Goal: Task Accomplishment & Management: Manage account settings

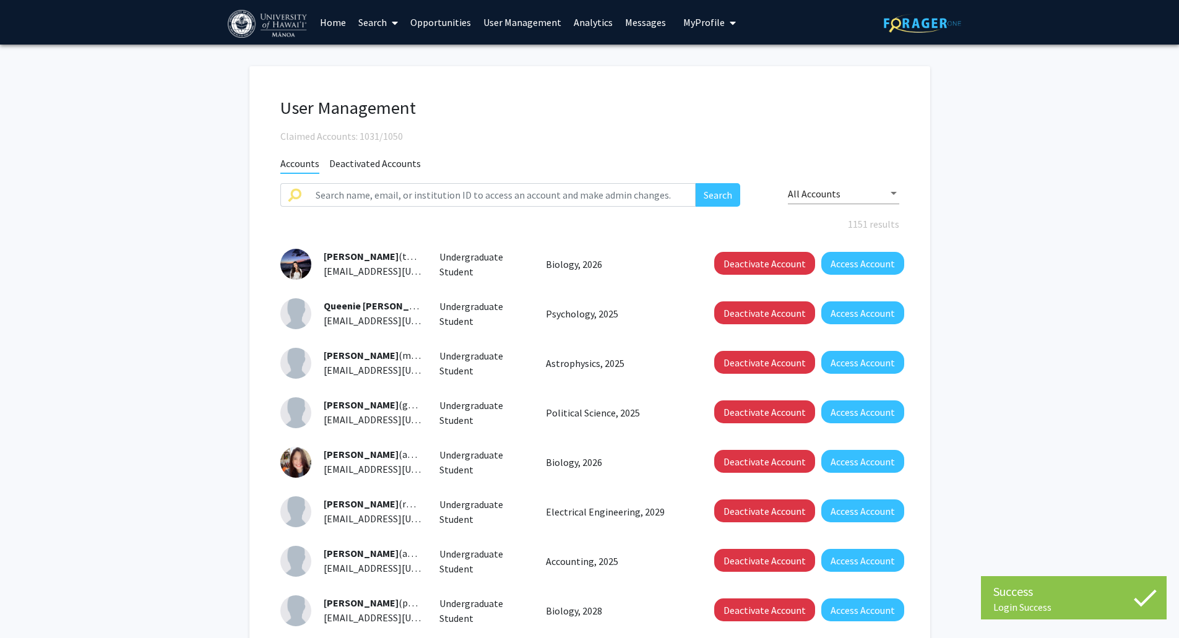
click at [710, 27] on span "My Profile" at bounding box center [703, 22] width 41 height 12
click at [639, 27] on link "Messages" at bounding box center [645, 22] width 53 height 43
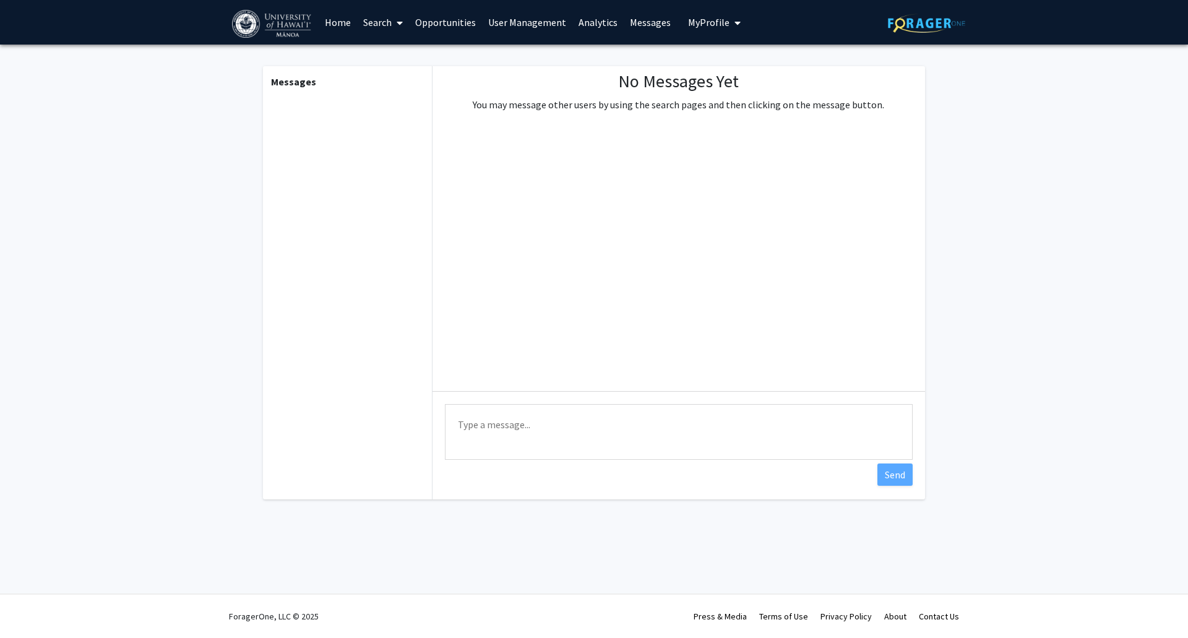
click at [375, 25] on link "Search" at bounding box center [383, 22] width 52 height 43
click at [394, 58] on span "Faculty/Staff" at bounding box center [402, 57] width 91 height 25
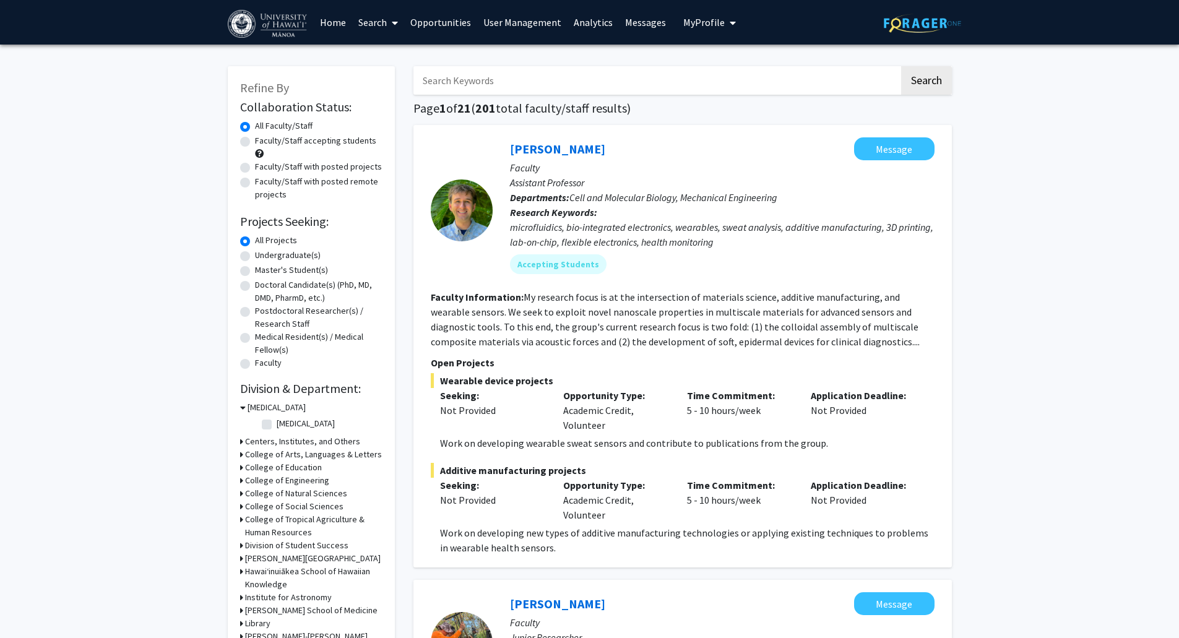
click at [386, 25] on link "Search" at bounding box center [378, 22] width 52 height 43
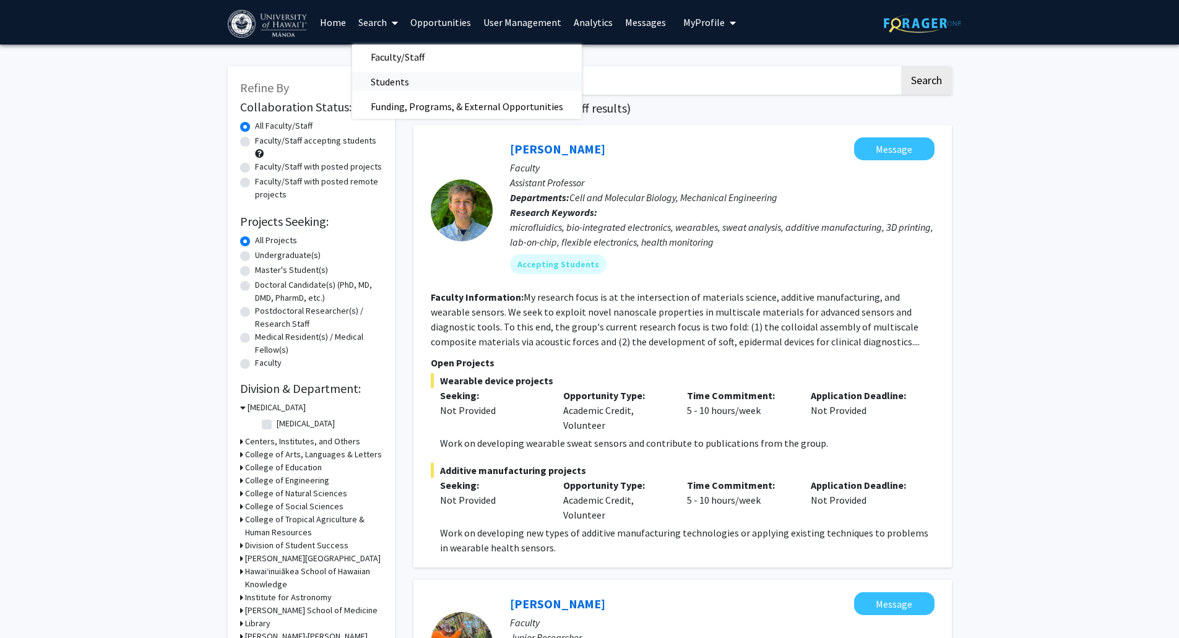
click at [415, 80] on span "Students" at bounding box center [390, 81] width 76 height 25
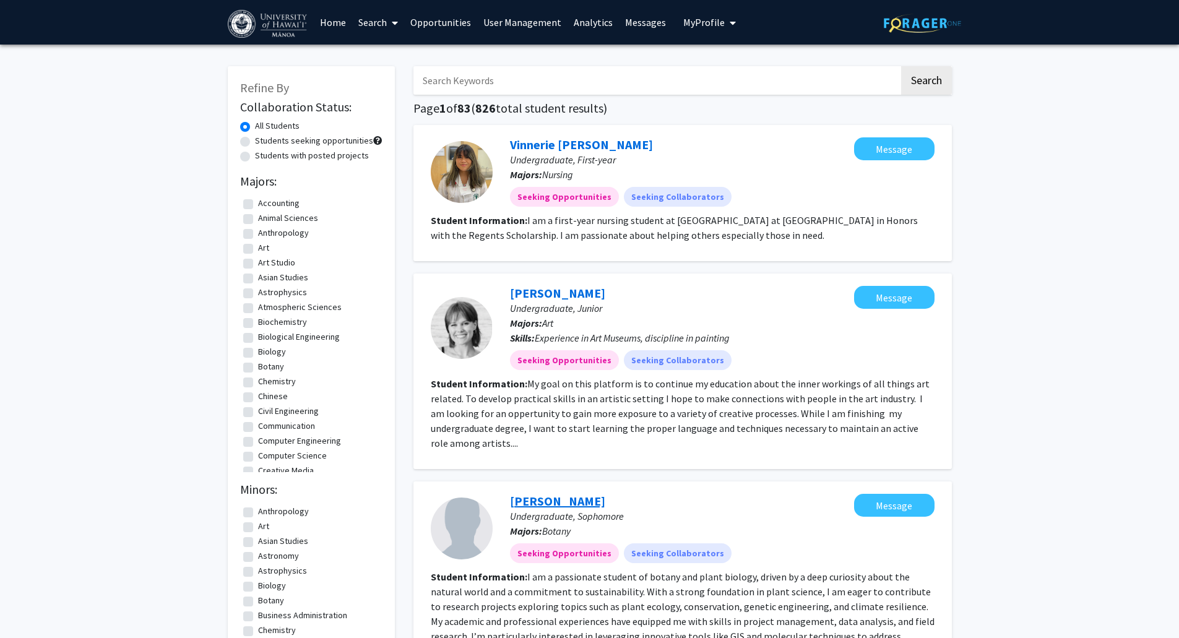
click at [579, 493] on link "[PERSON_NAME]" at bounding box center [557, 500] width 95 height 15
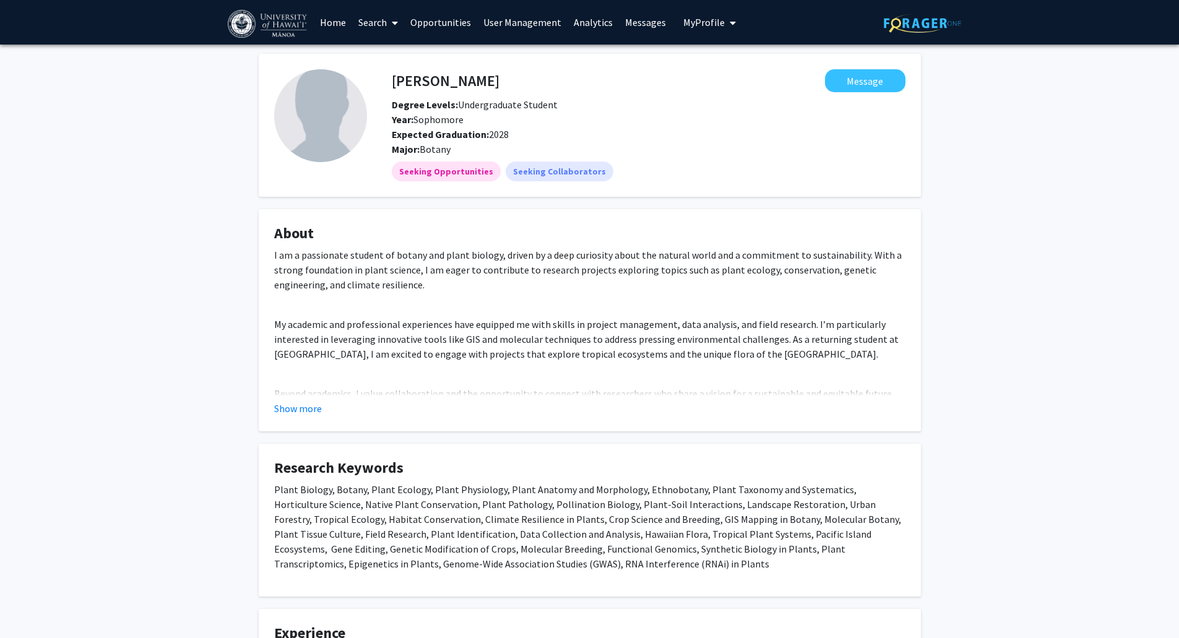
click at [607, 25] on link "Analytics" at bounding box center [593, 22] width 51 height 43
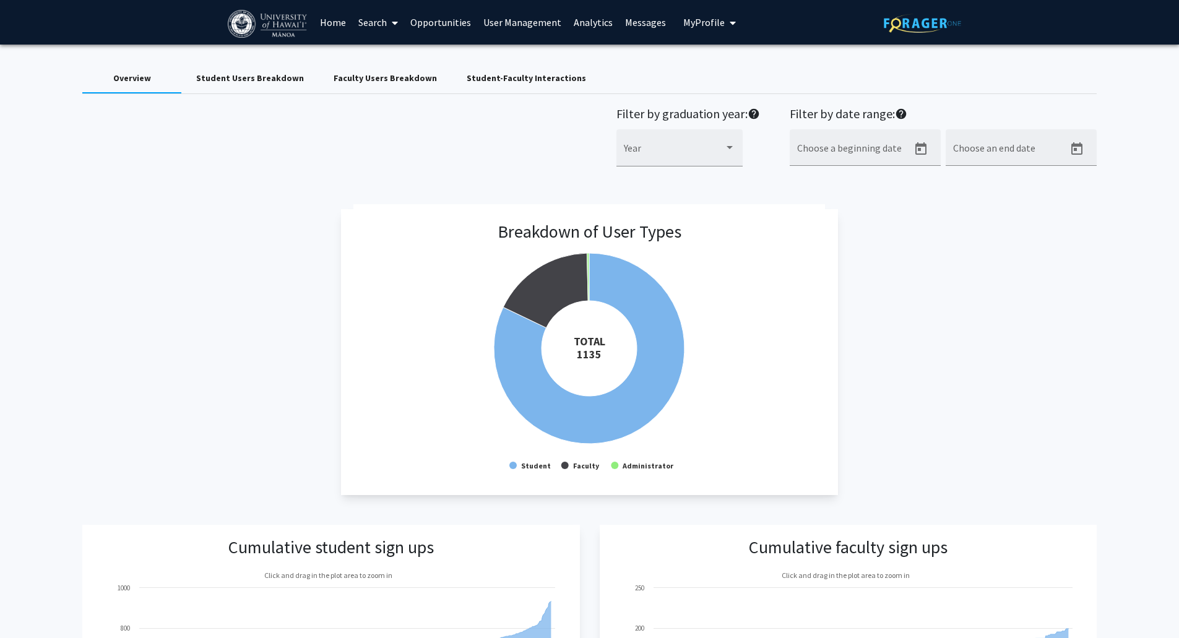
click at [652, 24] on link "Messages" at bounding box center [645, 22] width 53 height 43
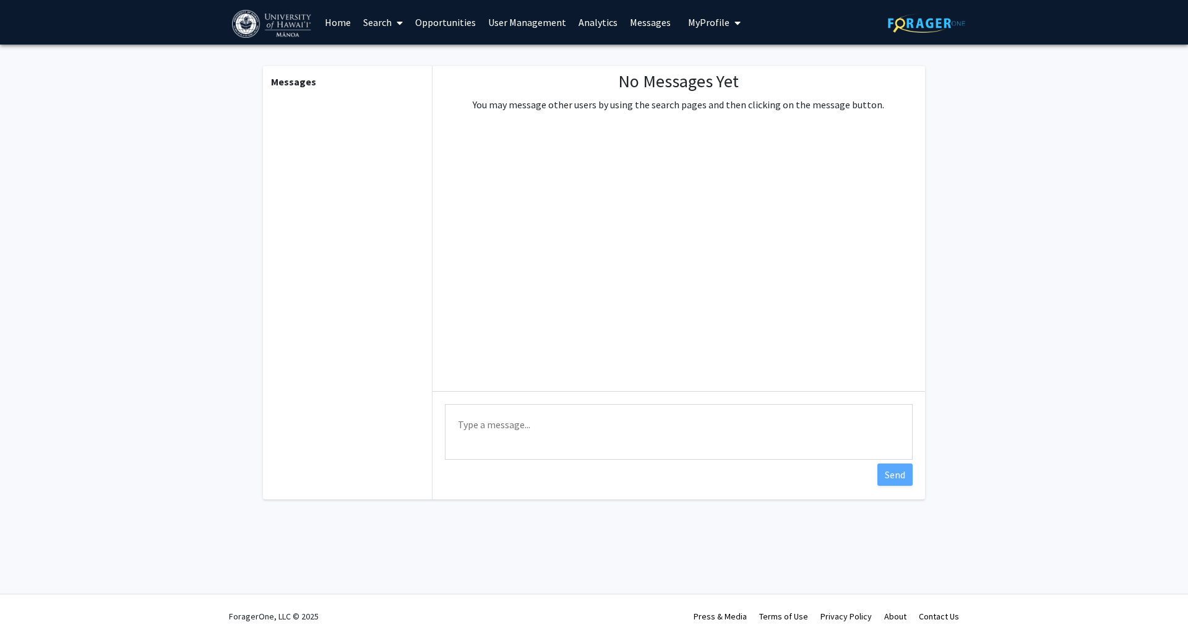
click at [606, 20] on link "Analytics" at bounding box center [597, 22] width 51 height 43
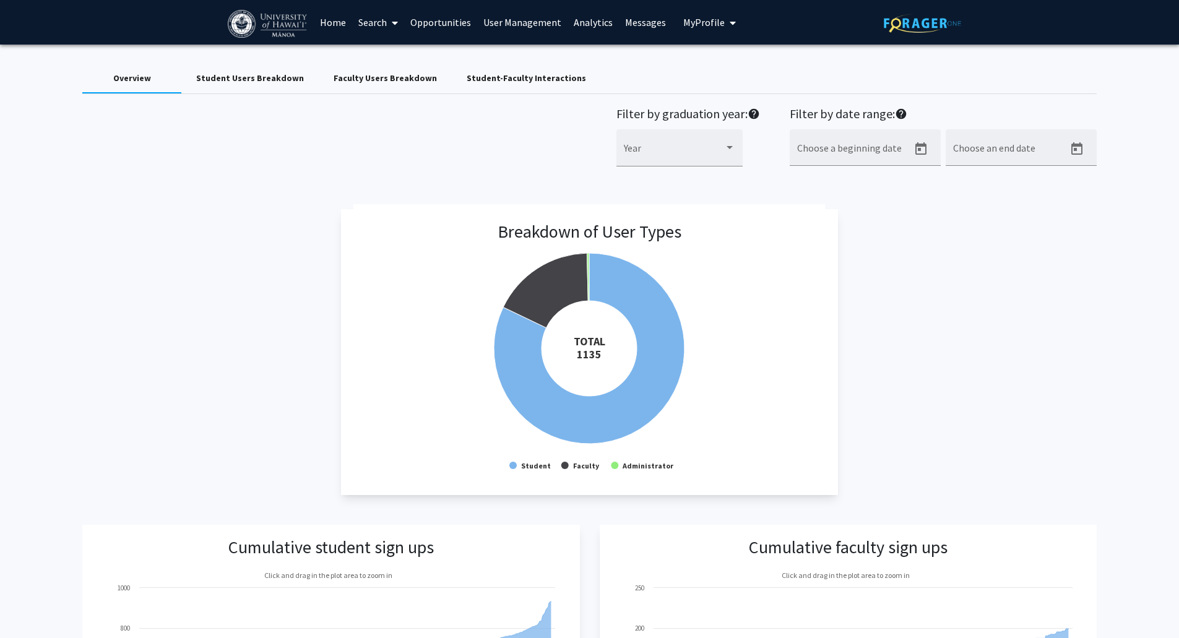
click at [712, 22] on span "My Profile" at bounding box center [703, 22] width 41 height 12
click at [723, 68] on span "View Profile" at bounding box center [747, 71] width 49 height 14
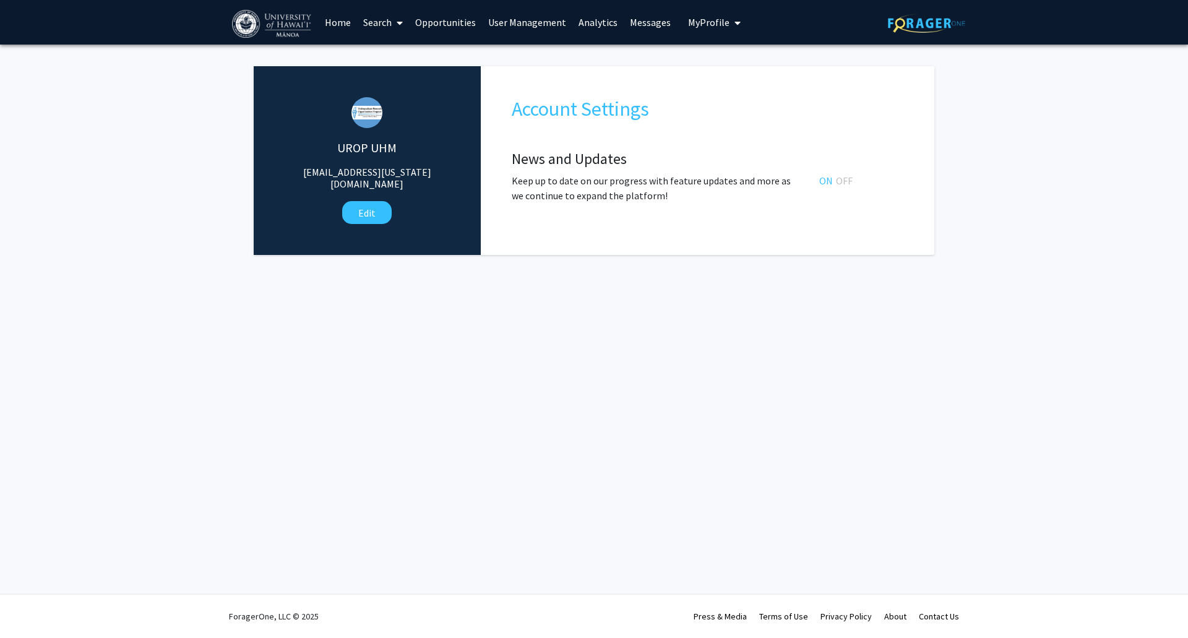
click at [532, 20] on link "User Management" at bounding box center [527, 22] width 90 height 43
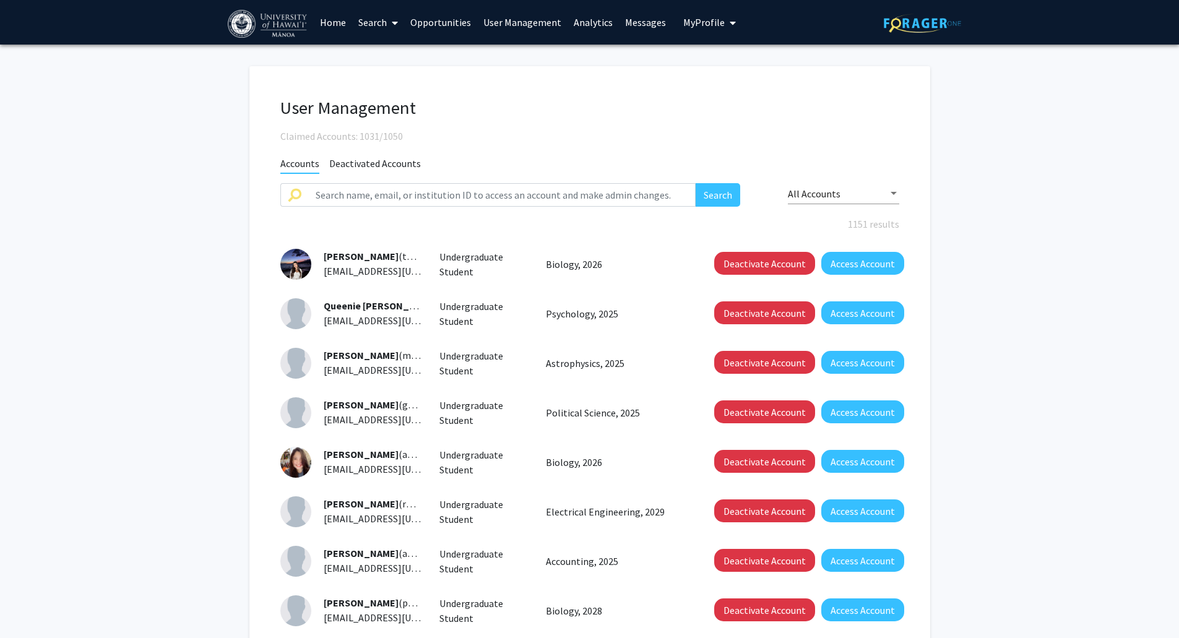
click at [404, 279] on div "[PERSON_NAME] (tagres) [EMAIL_ADDRESS][US_STATE][DOMAIN_NAME]" at bounding box center [351, 264] width 160 height 31
drag, startPoint x: 1020, startPoint y: 335, endPoint x: 884, endPoint y: 267, distance: 152.5
click at [884, 267] on button "Access Account" at bounding box center [862, 263] width 83 height 23
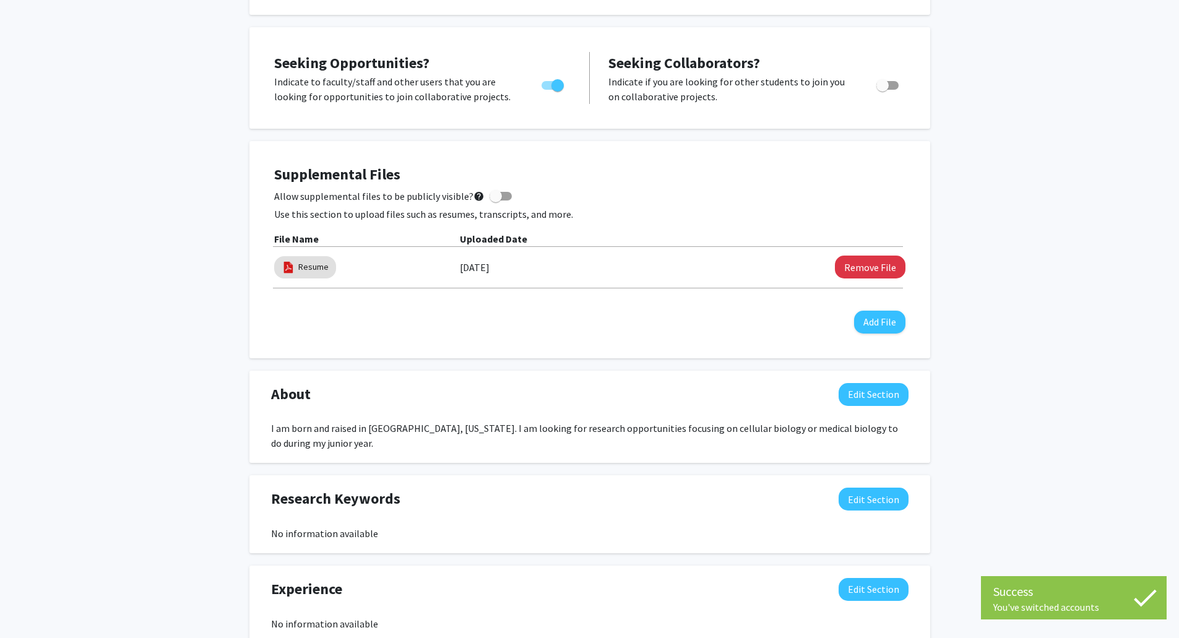
scroll to position [48, 0]
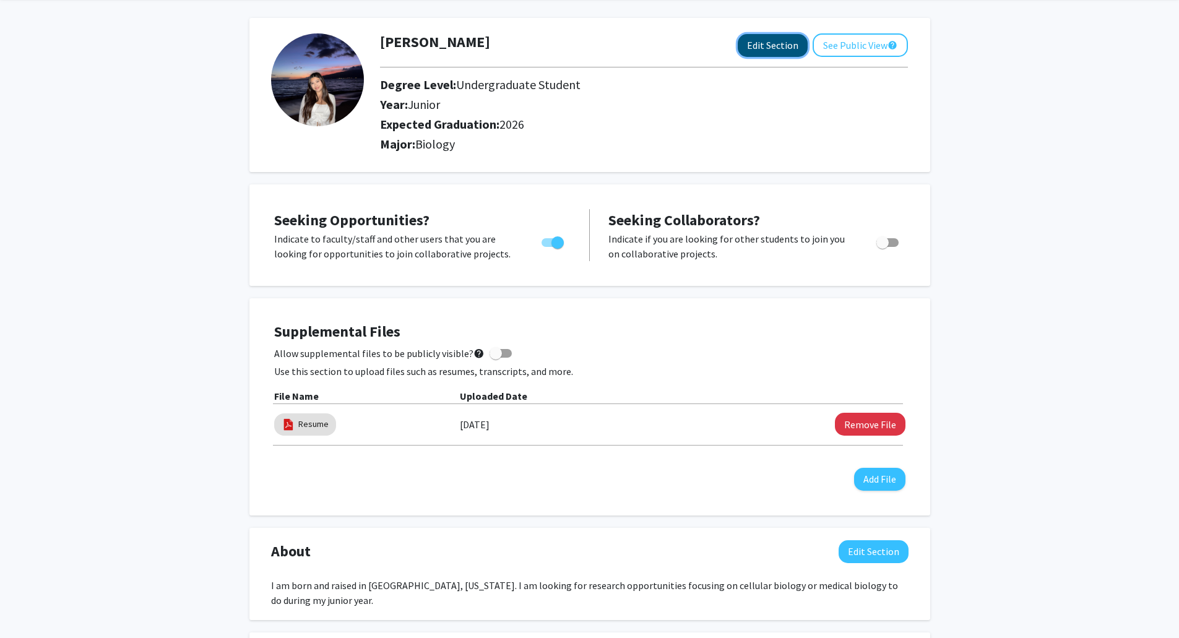
click at [779, 45] on button "Edit Section" at bounding box center [773, 45] width 70 height 23
select select "junior"
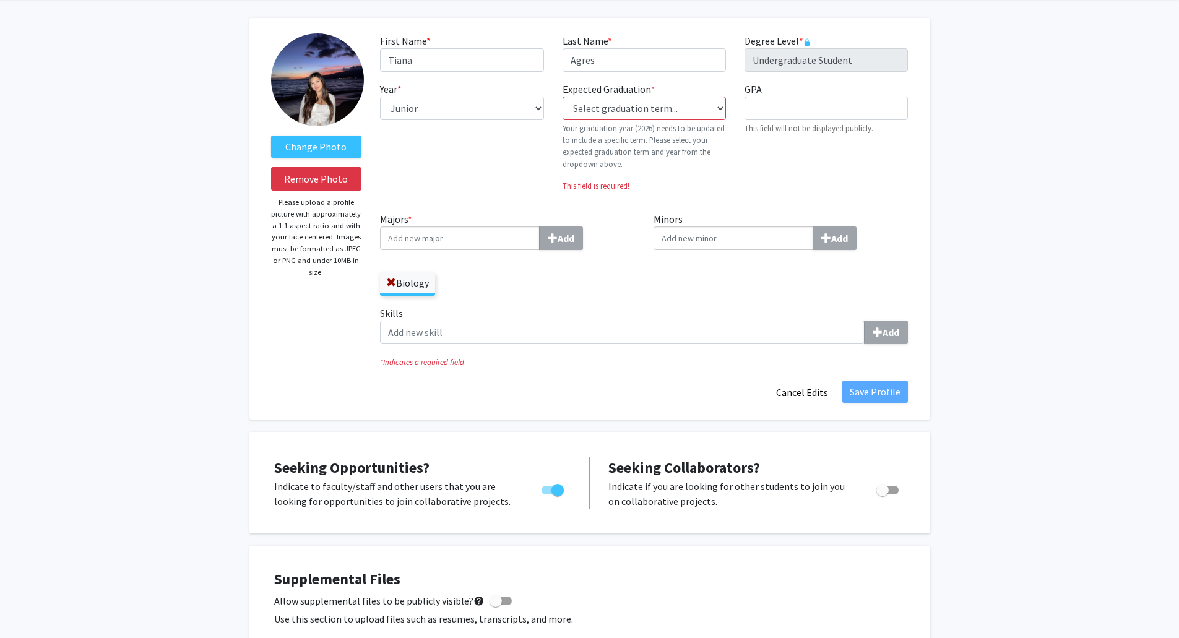
drag, startPoint x: 998, startPoint y: 207, endPoint x: 998, endPoint y: 186, distance: 21.0
click at [705, 108] on select "Select graduation term... Previous: 2026 (Please select a specific term) Spring…" at bounding box center [644, 109] width 163 height 24
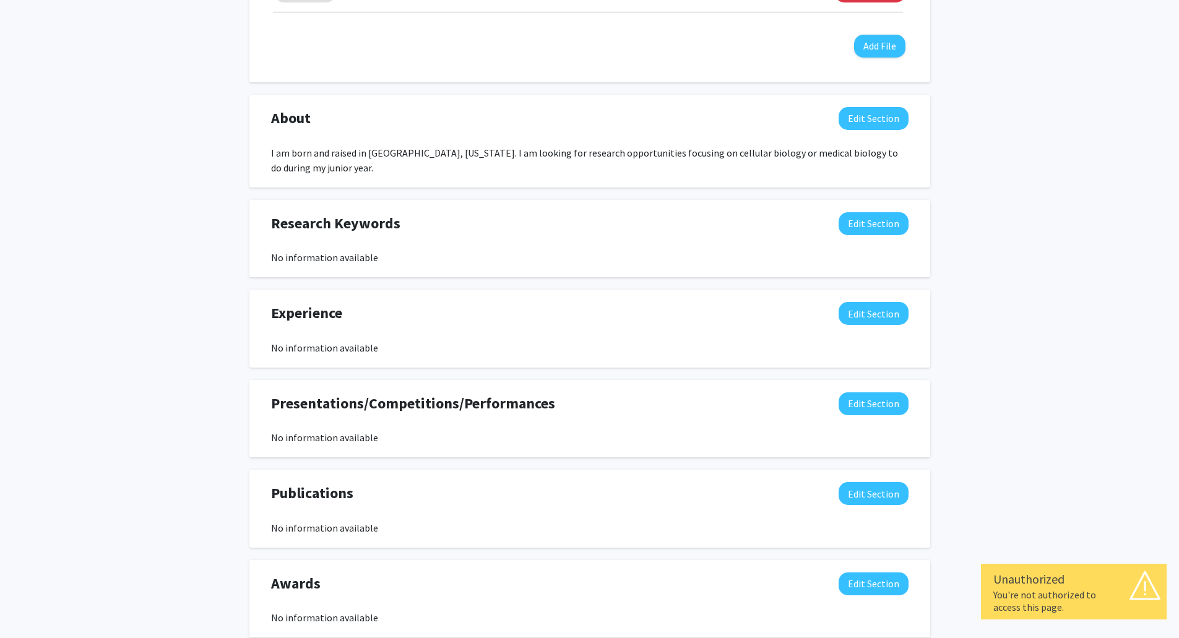
scroll to position [296, 0]
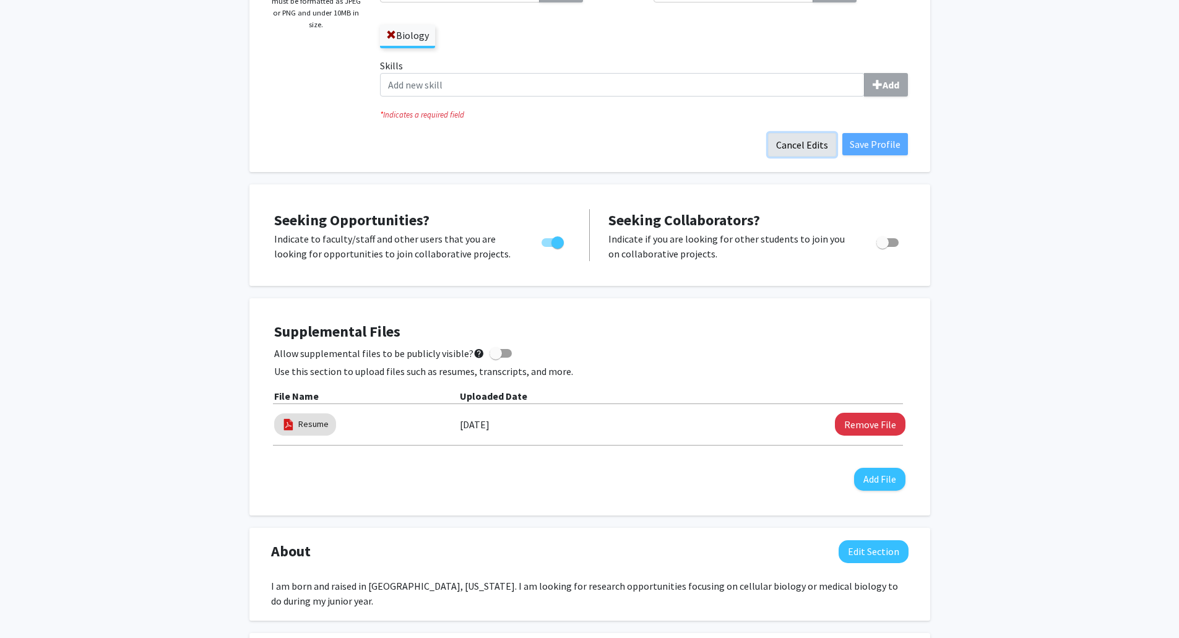
click at [813, 149] on button "Cancel Edits" at bounding box center [802, 145] width 68 height 24
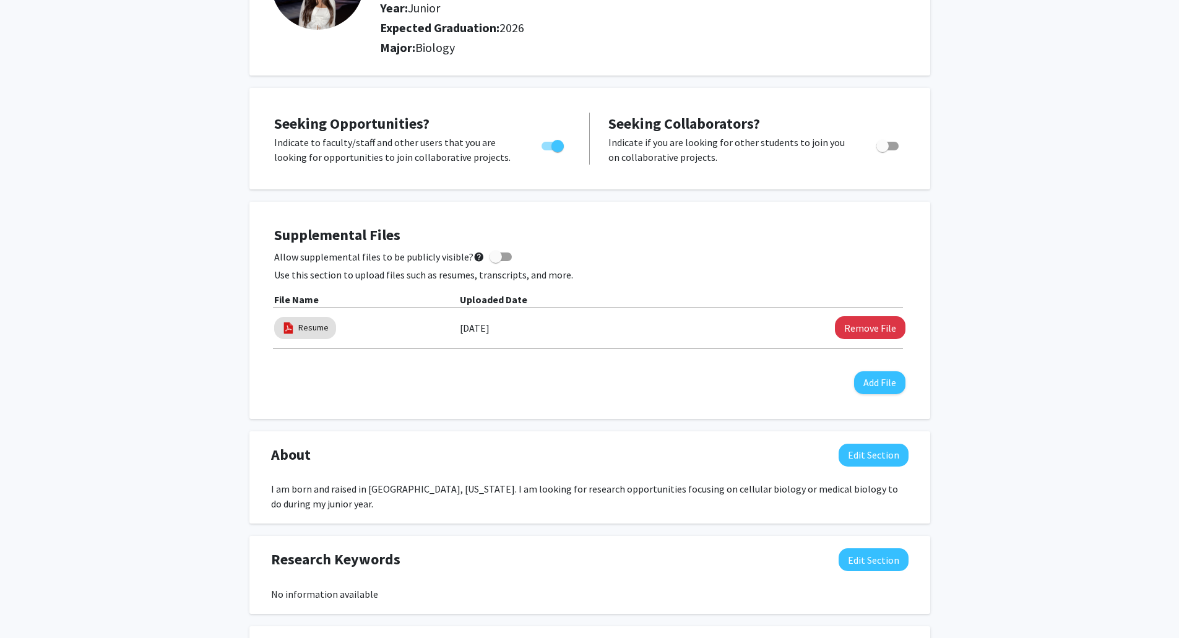
scroll to position [0, 0]
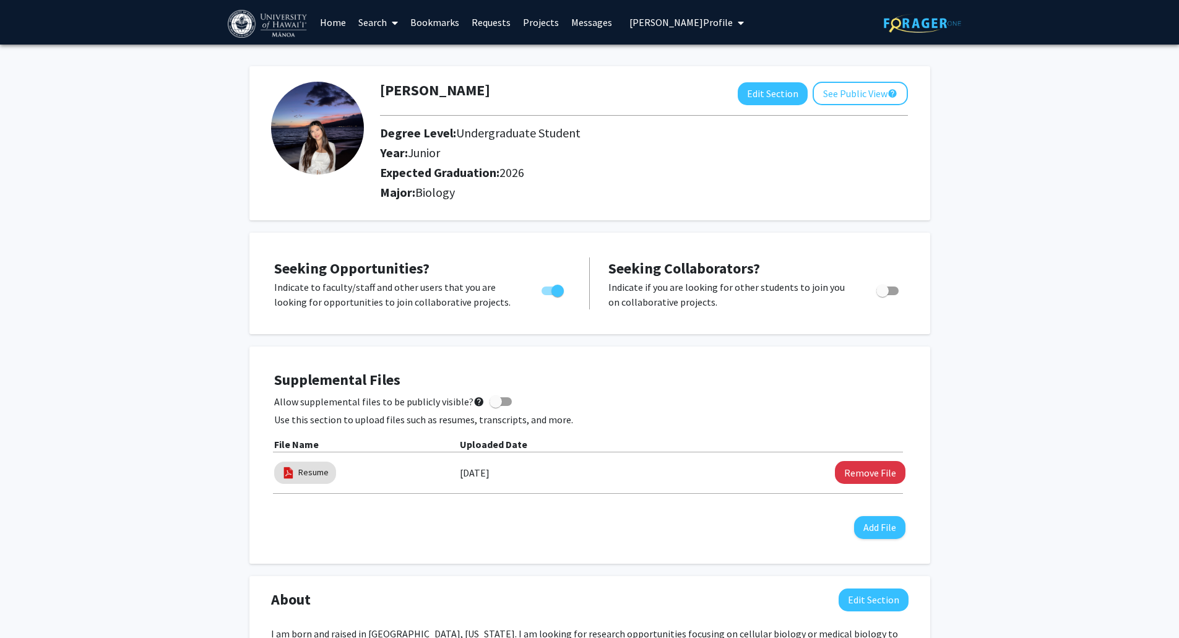
click at [366, 25] on link "Search" at bounding box center [378, 22] width 52 height 43
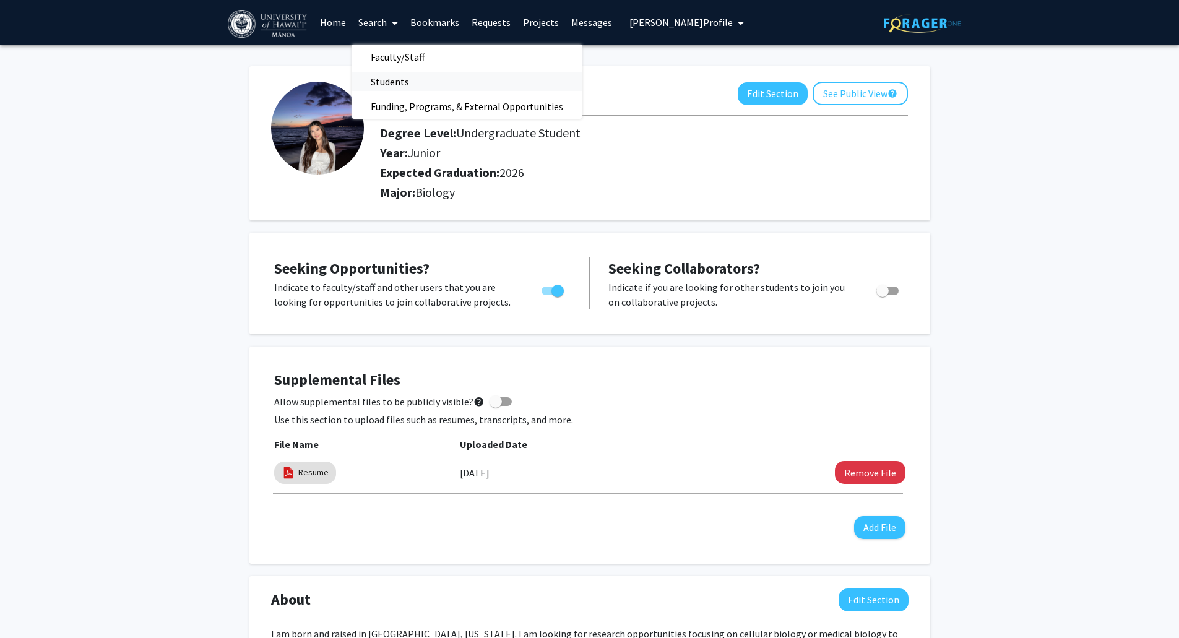
click at [410, 84] on span "Students" at bounding box center [390, 81] width 76 height 25
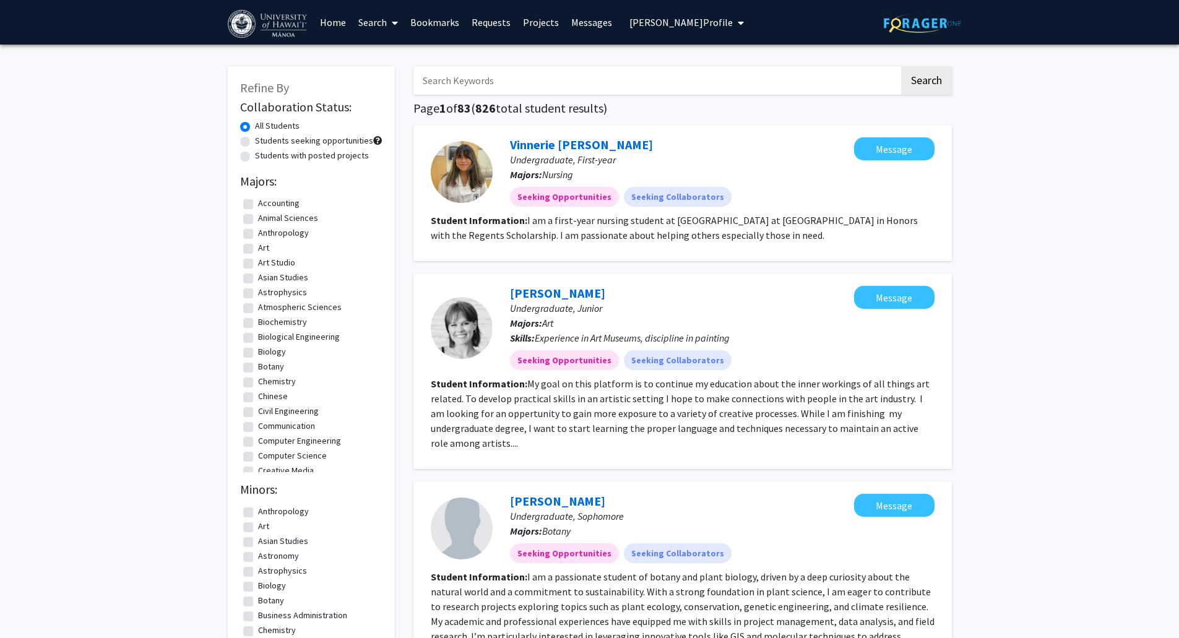
click at [693, 28] on button "[PERSON_NAME] Profile" at bounding box center [687, 22] width 122 height 45
click at [685, 123] on span "My Account" at bounding box center [702, 127] width 43 height 11
